Goal: Find specific page/section: Find specific page/section

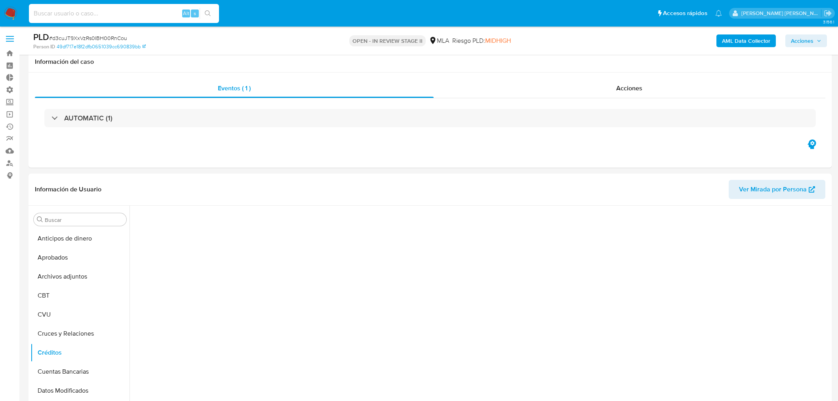
select select "10"
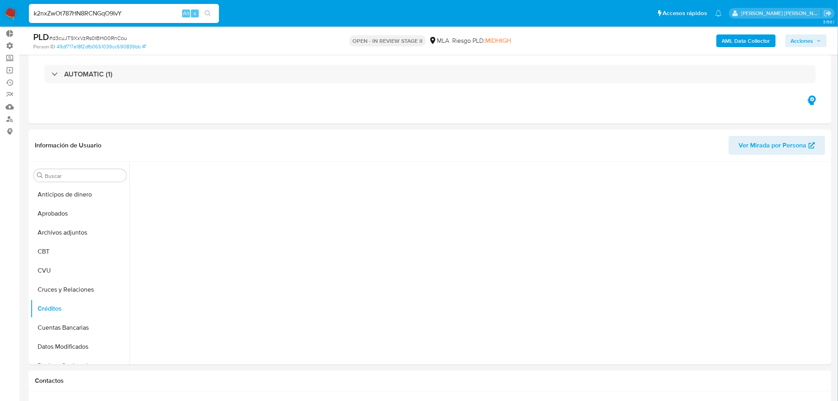
scroll to position [0, 0]
type input "k2nxZwOt787HN8RCNGqO9IvY"
click at [13, 12] on img at bounding box center [10, 13] width 13 height 13
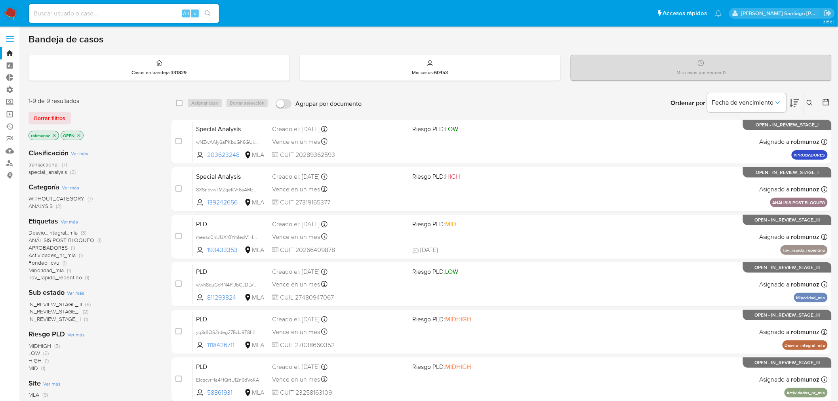
click at [121, 9] on div "Alt s" at bounding box center [124, 13] width 190 height 19
click at [120, 10] on input at bounding box center [124, 13] width 190 height 10
click at [122, 12] on input at bounding box center [124, 13] width 190 height 10
click at [143, 25] on nav "Pausado Ver notificaciones Alt s Accesos rápidos Presiona las siguientes teclas…" at bounding box center [419, 13] width 838 height 27
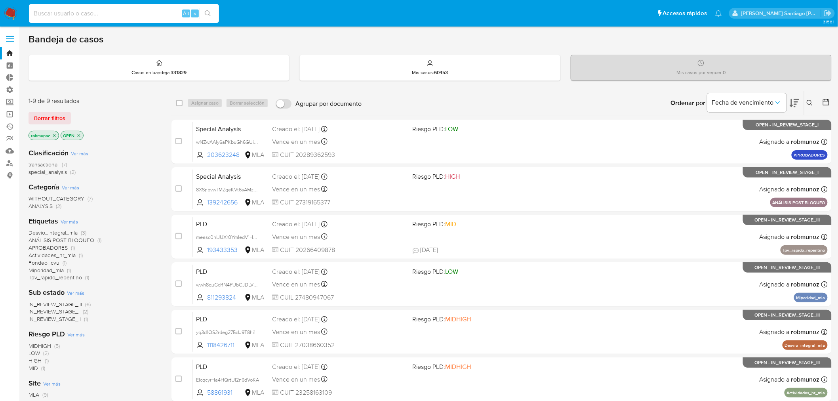
click at [148, 15] on input at bounding box center [124, 13] width 190 height 10
paste input "k2nxZwOt787HN8RCNGqO9IvY"
type input "k2nxZwOt787HN8RCNGqO9IvY"
click at [207, 13] on icon "search-icon" at bounding box center [208, 13] width 6 height 6
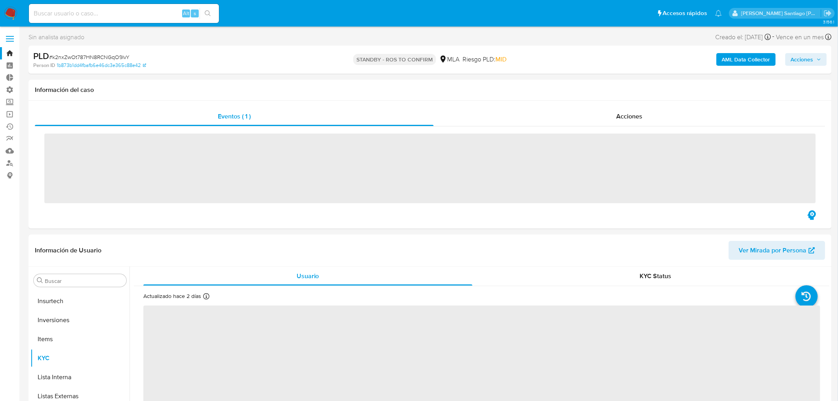
scroll to position [372, 0]
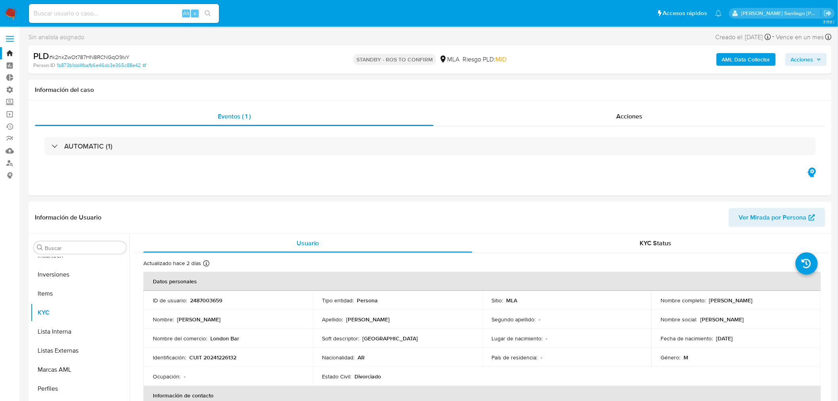
select select "10"
click at [640, 124] on div "Acciones" at bounding box center [630, 116] width 392 height 19
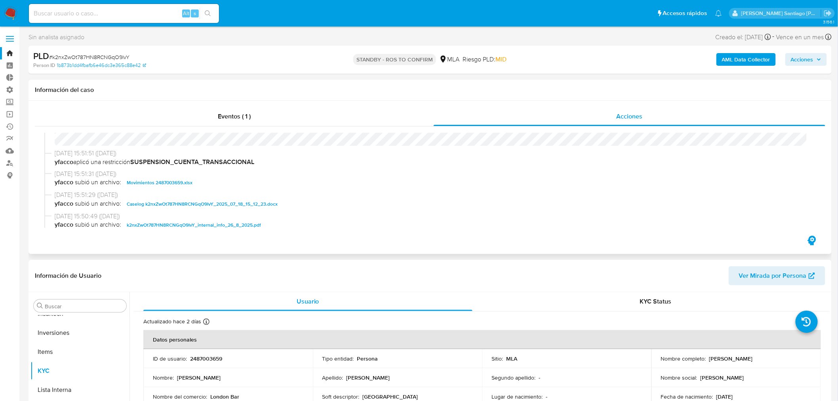
scroll to position [44, 0]
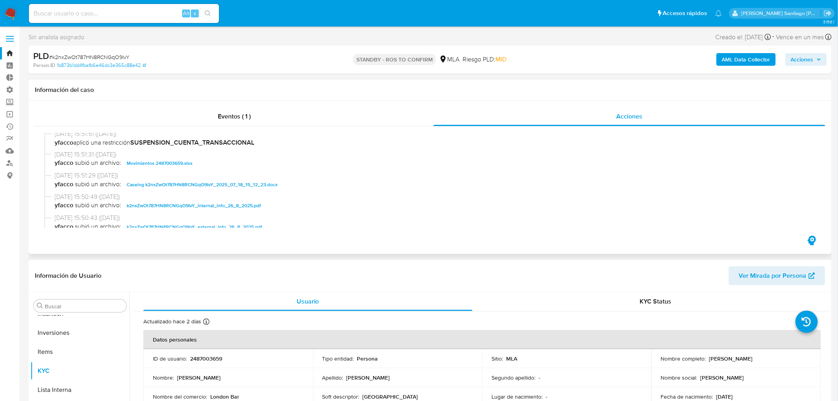
click at [266, 186] on span "Caselog k2nxZwOt787HN8RCNGqO9IvY_2025_07_18_15_12_23.docx" at bounding box center [202, 185] width 151 height 10
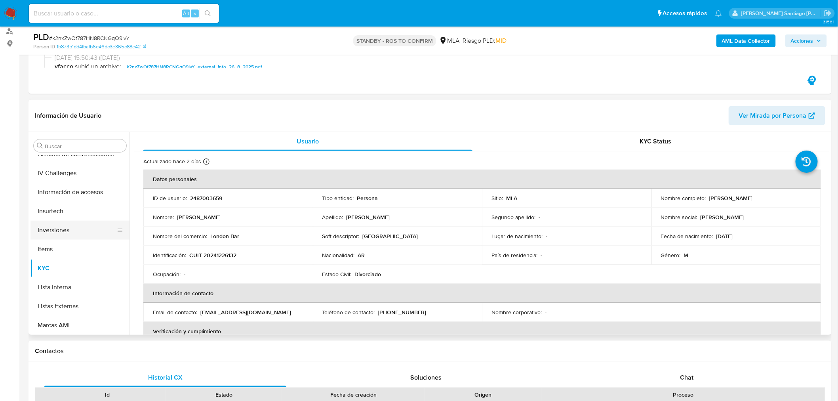
scroll to position [240, 0]
click at [73, 169] on button "General" at bounding box center [76, 171] width 93 height 19
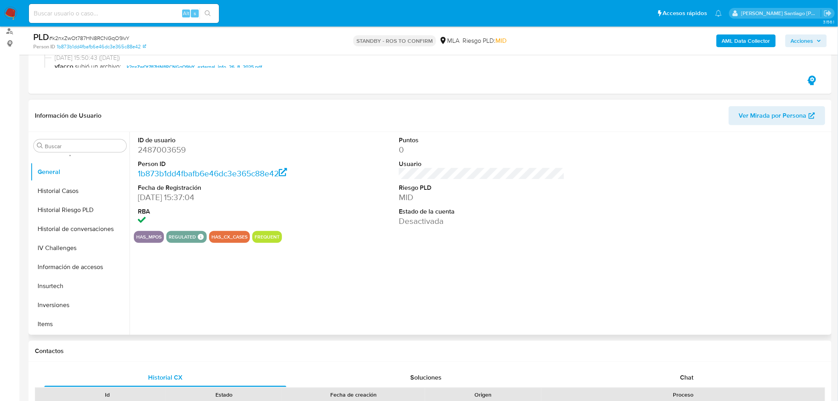
click at [167, 154] on dd "2487003659" at bounding box center [221, 149] width 166 height 11
copy dd "2487003659"
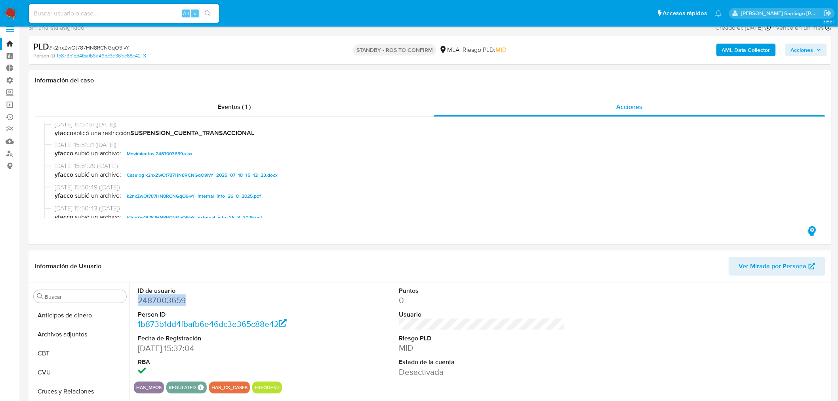
scroll to position [0, 0]
